Goal: Transaction & Acquisition: Register for event/course

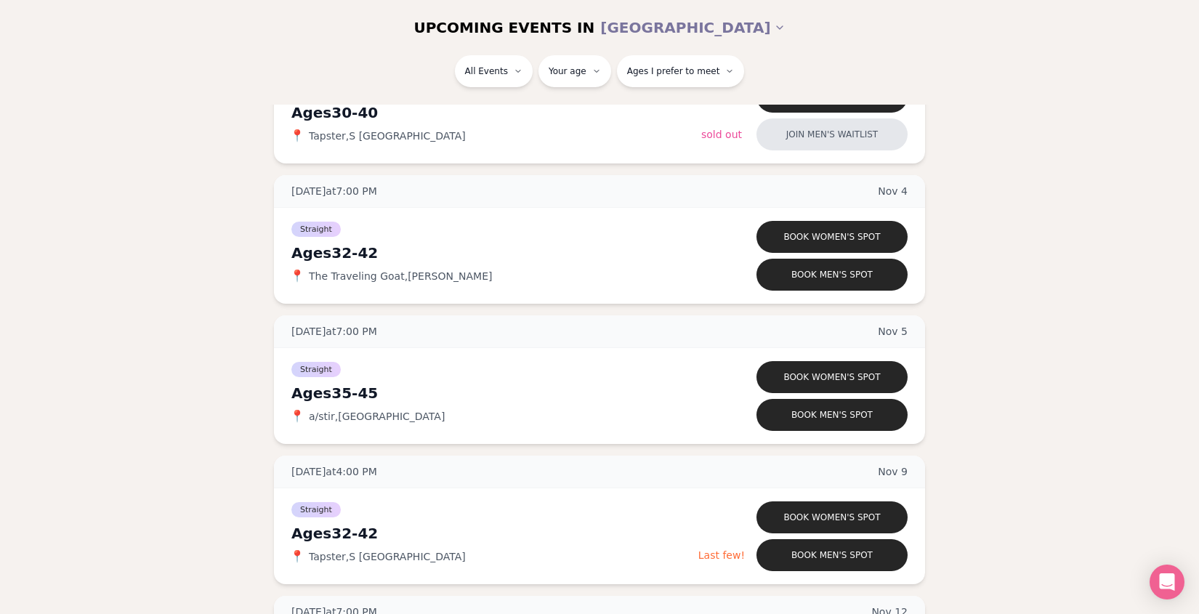
scroll to position [1744, 0]
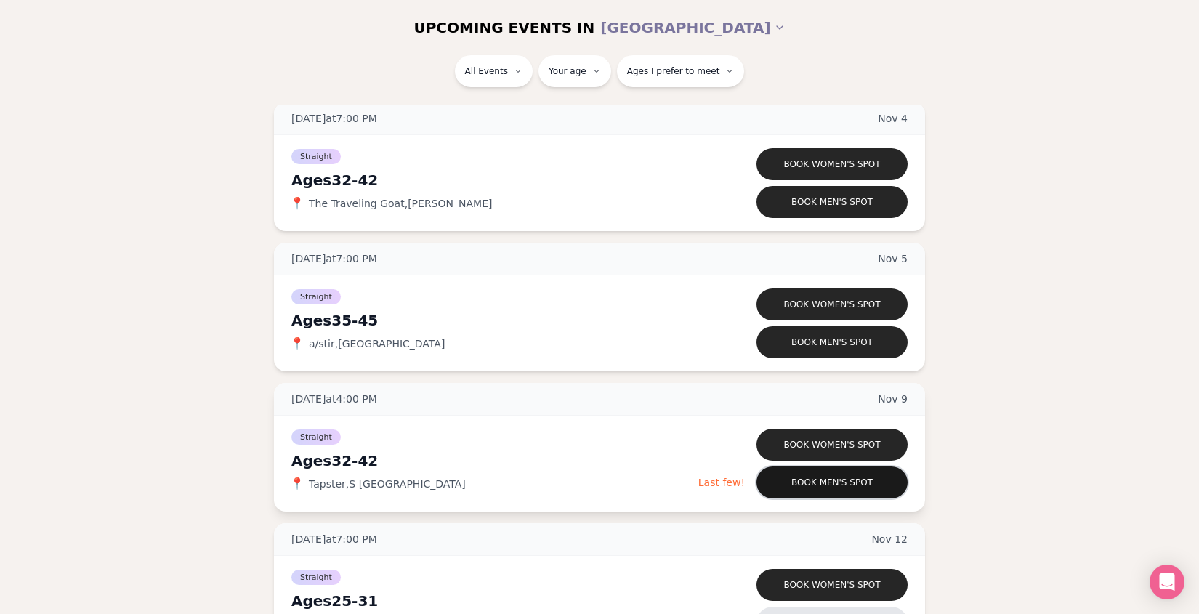
click at [840, 489] on button "Book men's spot" at bounding box center [832, 483] width 151 height 32
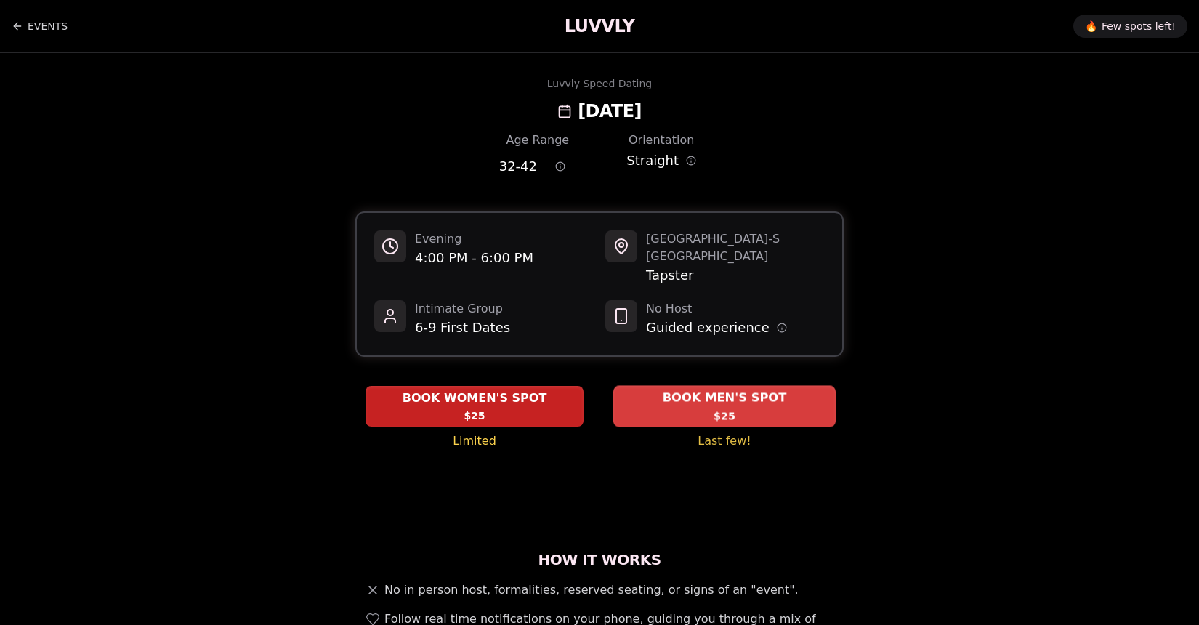
click at [675, 400] on div "BOOK MEN'S SPOT $25" at bounding box center [724, 406] width 222 height 40
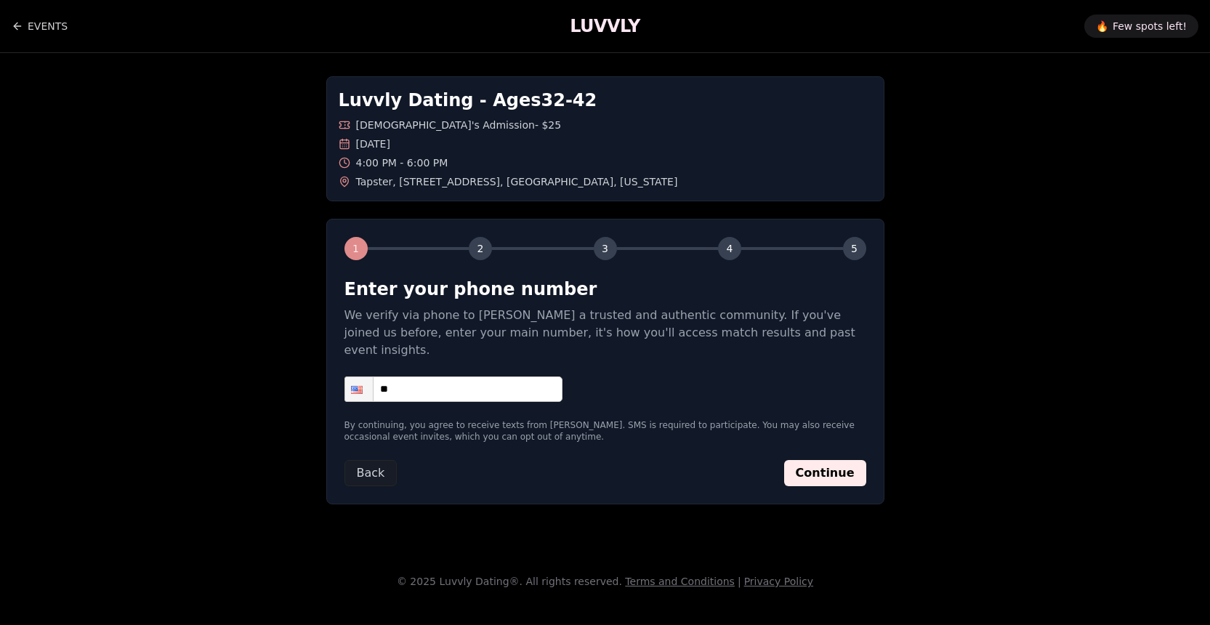
click at [472, 377] on input "**" at bounding box center [454, 389] width 218 height 25
click at [1017, 382] on div "Luvvly Dating - Ages [DEMOGRAPHIC_DATA] [DEMOGRAPHIC_DATA]'s Admission - $25 [D…" at bounding box center [606, 290] width 1018 height 475
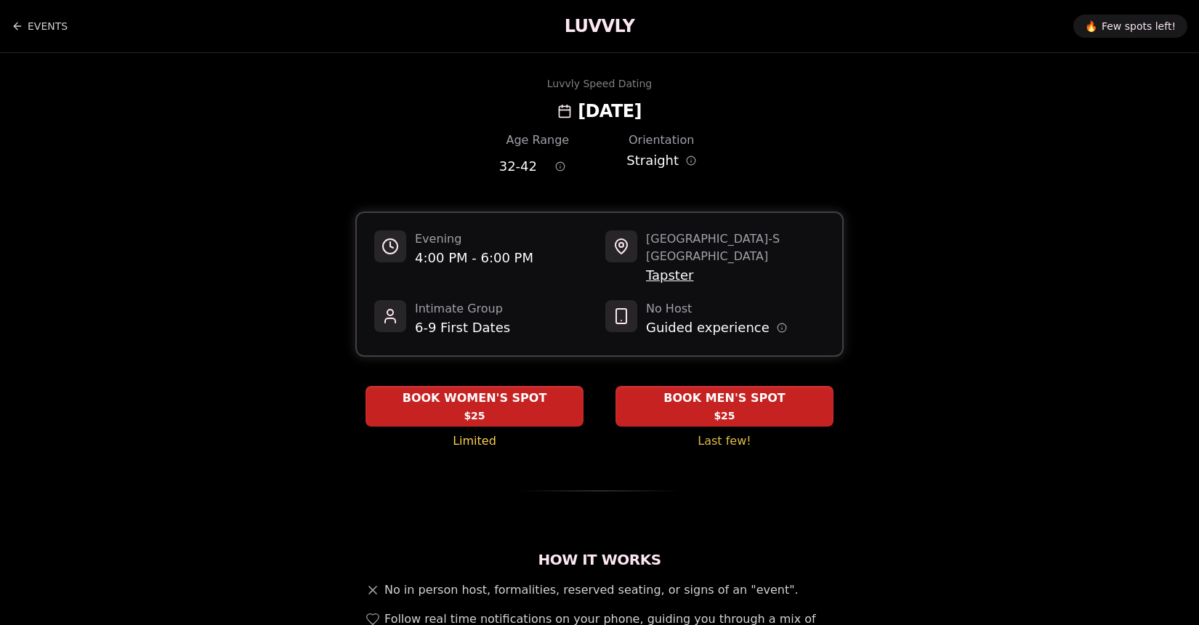
scroll to position [145, 0]
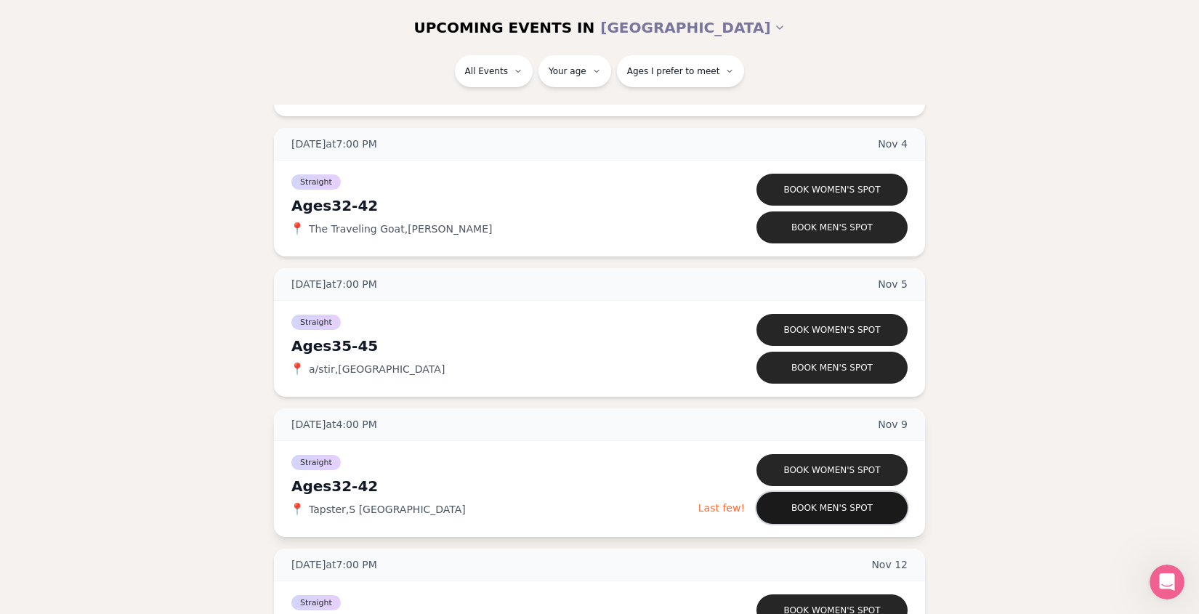
scroll to position [1792, 0]
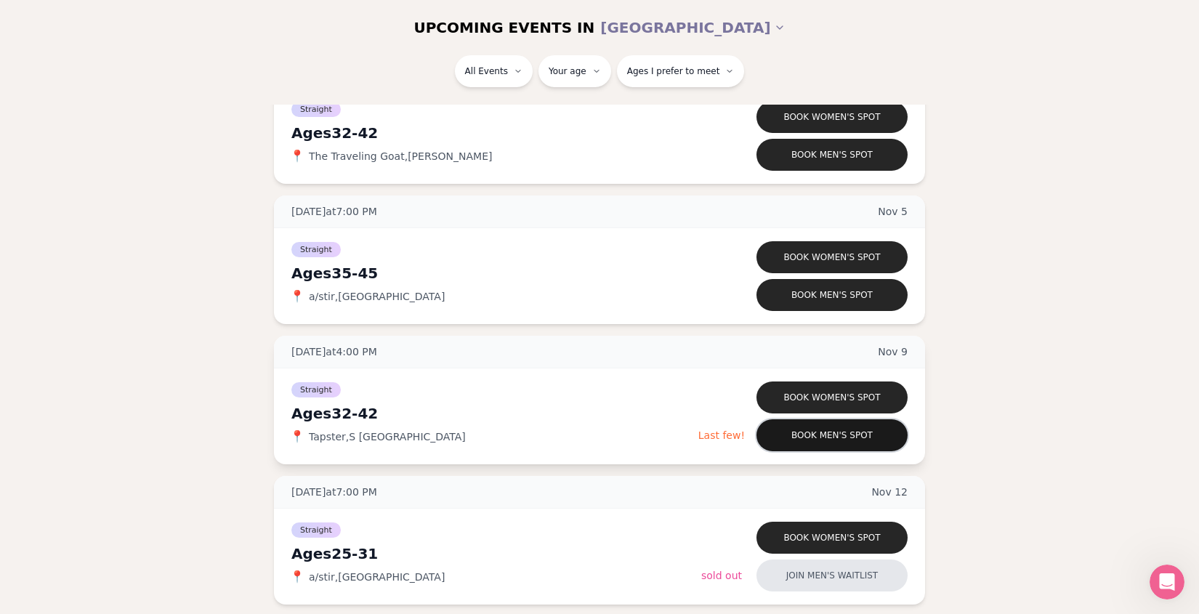
click at [794, 444] on button "Book men's spot" at bounding box center [832, 435] width 151 height 32
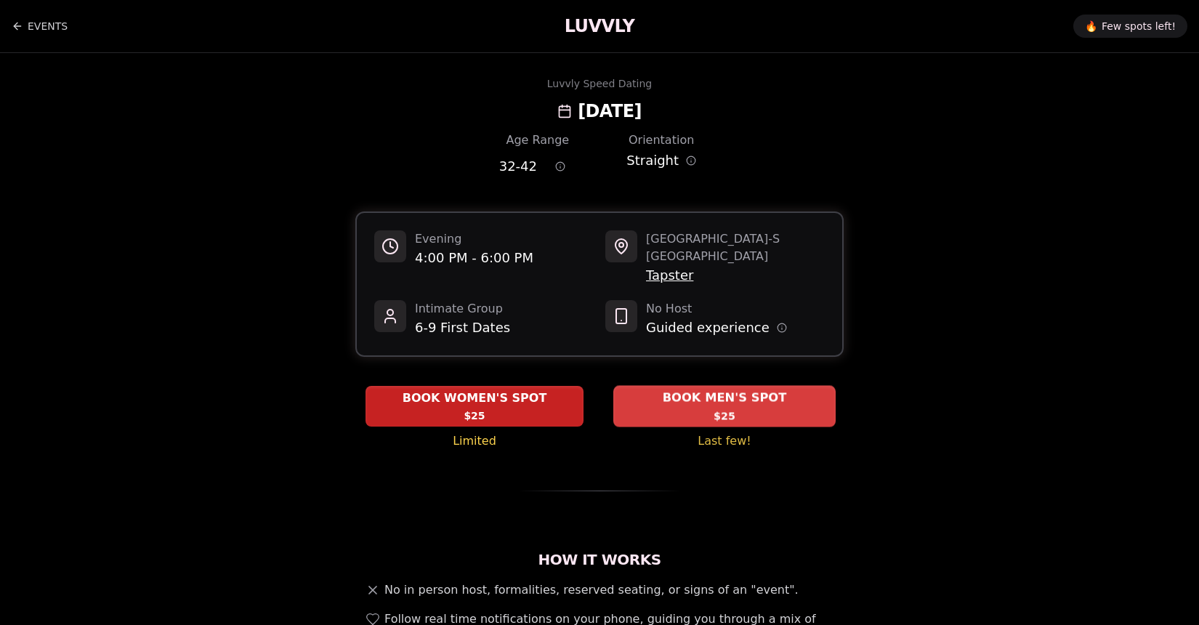
click at [667, 397] on div "BOOK MEN'S SPOT $25" at bounding box center [724, 406] width 222 height 40
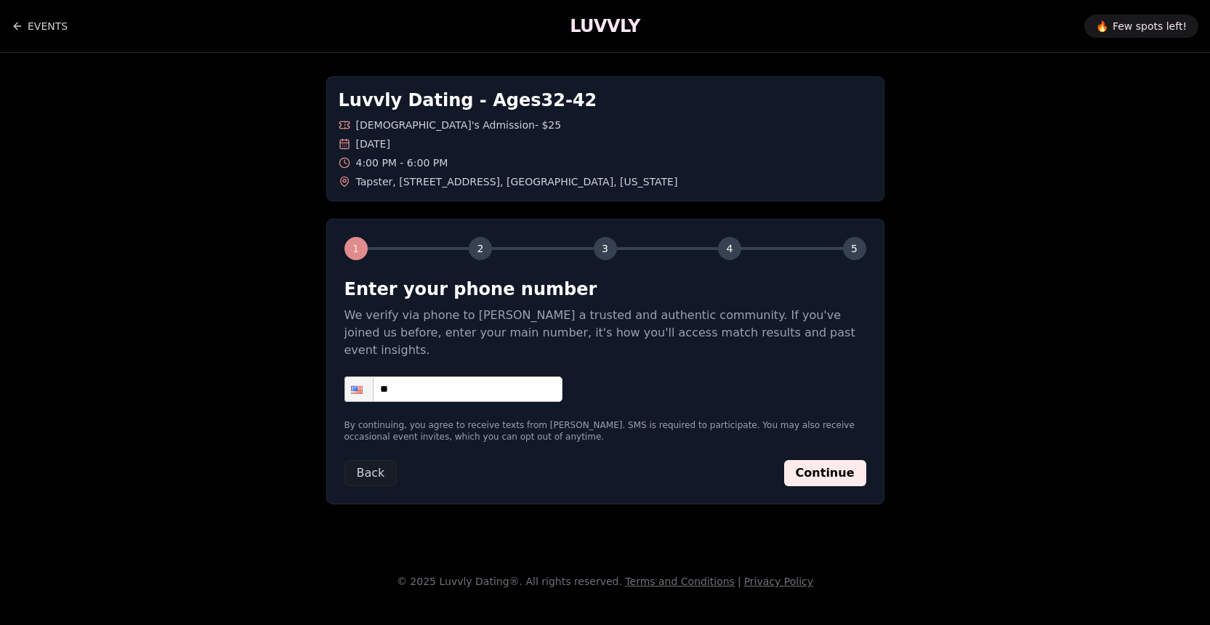
click at [462, 377] on input "**" at bounding box center [454, 389] width 218 height 25
type input "**********"
click at [824, 460] on button "Continue" at bounding box center [825, 473] width 82 height 26
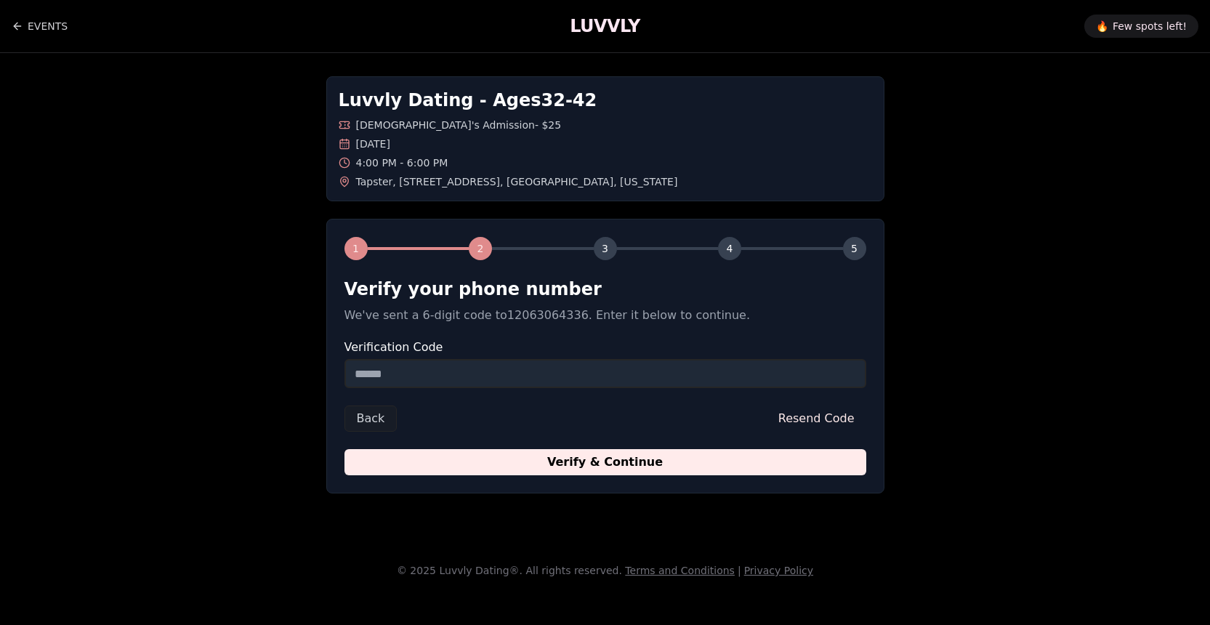
click at [397, 377] on input "Verification Code" at bounding box center [606, 373] width 522 height 29
type input "******"
click at [345, 449] on button "Verify & Continue" at bounding box center [606, 462] width 522 height 26
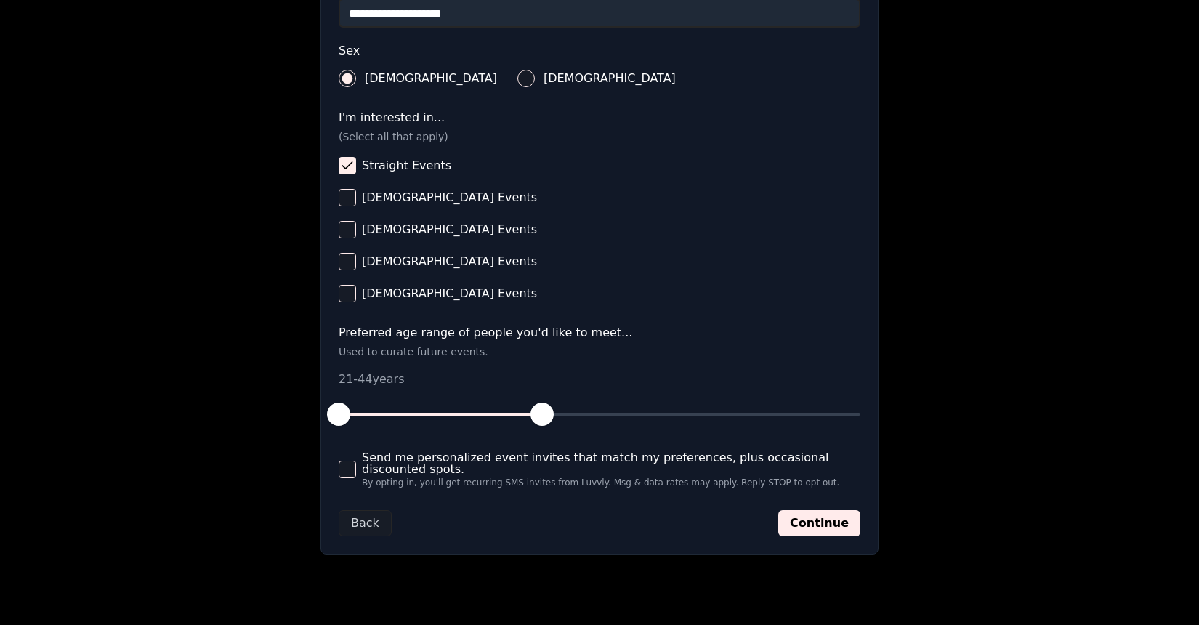
scroll to position [534, 0]
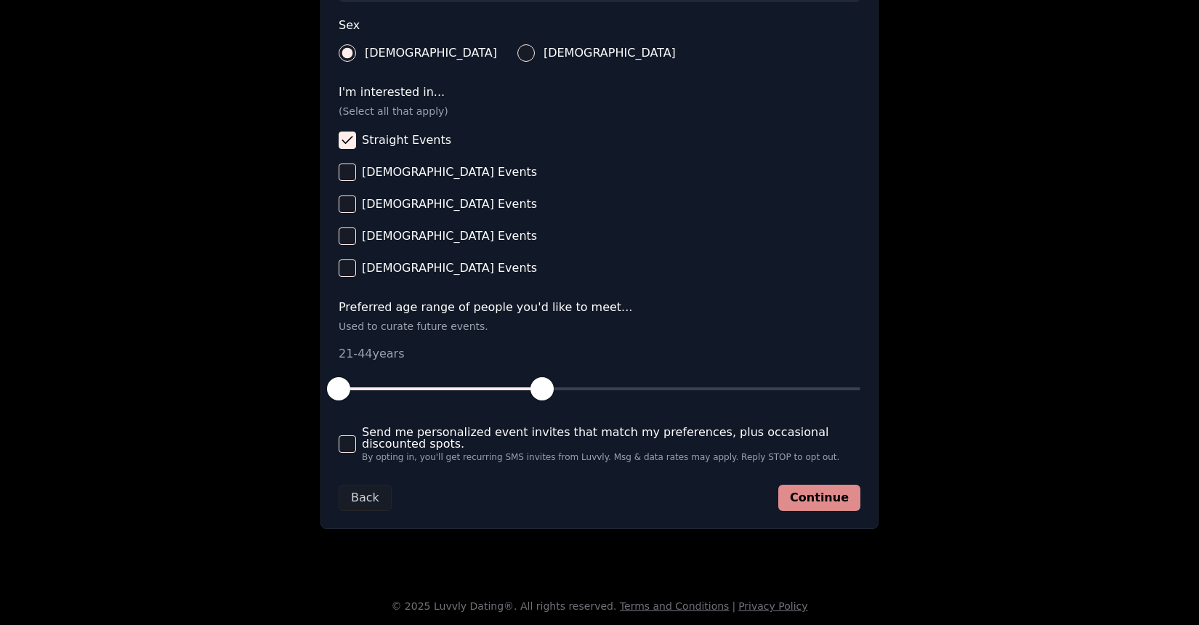
click at [826, 495] on button "Continue" at bounding box center [819, 498] width 82 height 26
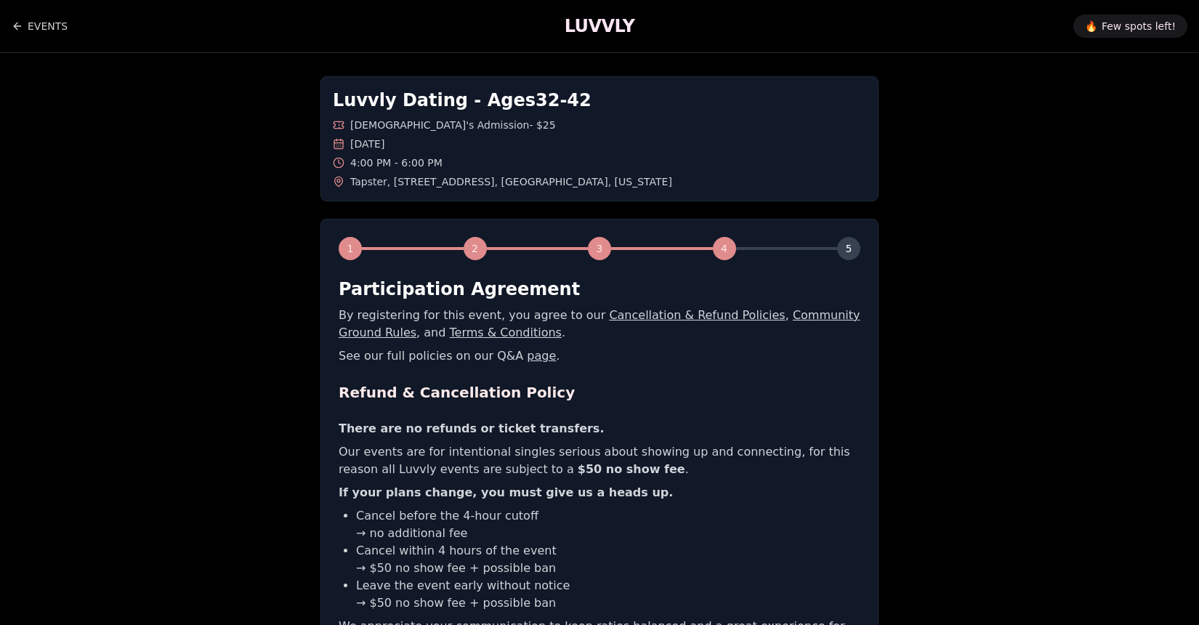
scroll to position [217, 0]
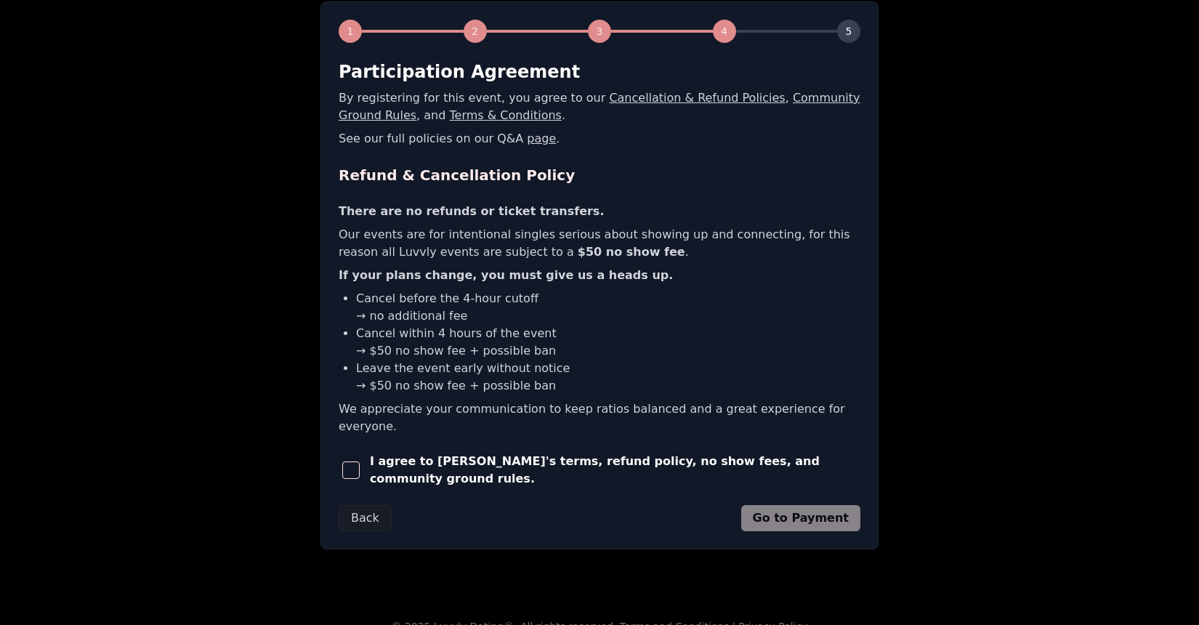
click at [492, 453] on span "I agree to [PERSON_NAME]'s terms, refund policy, no show fees, and community gr…" at bounding box center [615, 470] width 491 height 35
click at [350, 462] on span "button" at bounding box center [350, 470] width 17 height 17
click at [802, 505] on button "Go to Payment" at bounding box center [801, 518] width 120 height 26
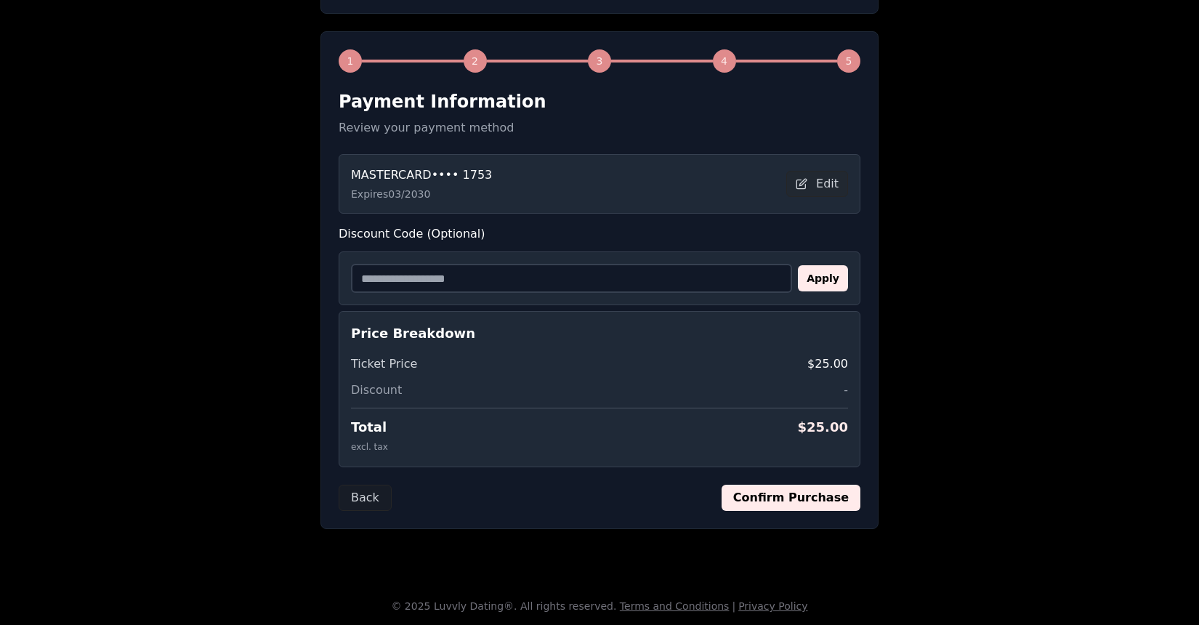
scroll to position [188, 0]
click at [796, 504] on button "Confirm Purchase" at bounding box center [791, 498] width 139 height 26
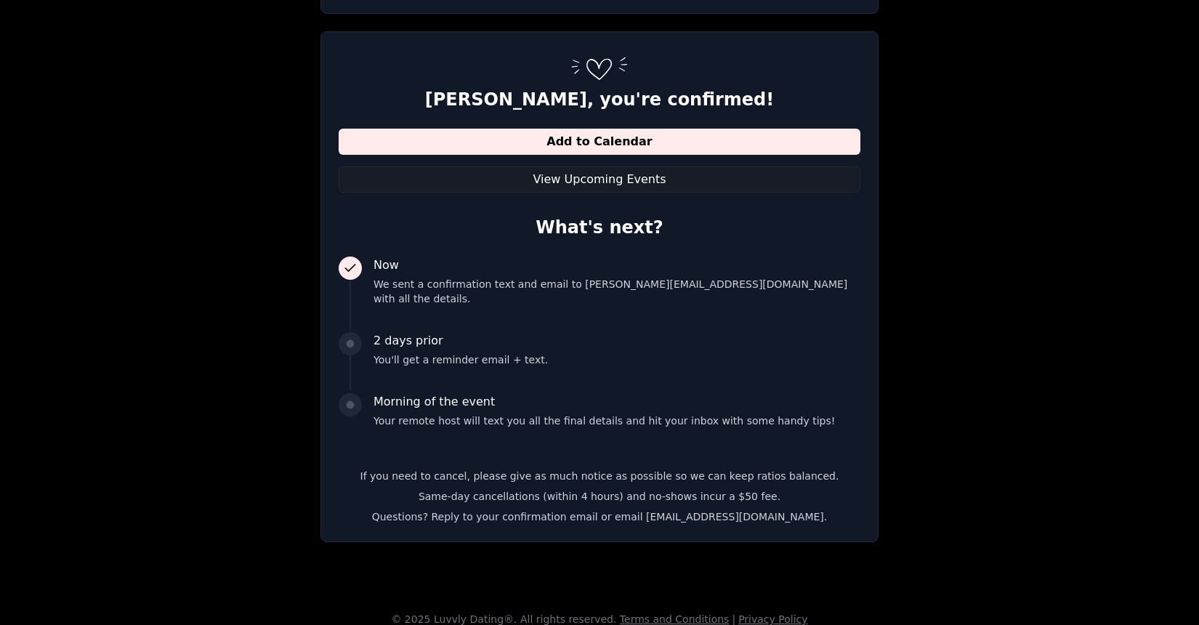
scroll to position [186, 0]
